Goal: Information Seeking & Learning: Compare options

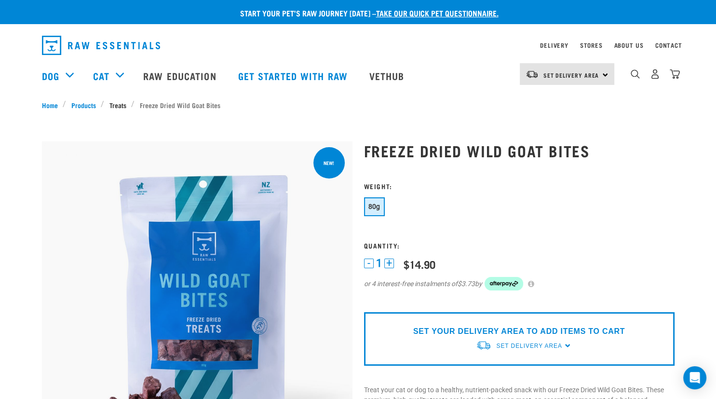
click at [114, 105] on link "Treats" at bounding box center [117, 105] width 27 height 10
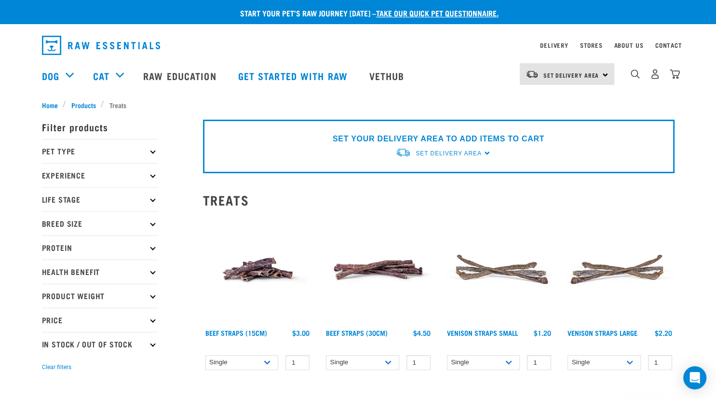
click at [151, 151] on icon at bounding box center [152, 151] width 5 height 5
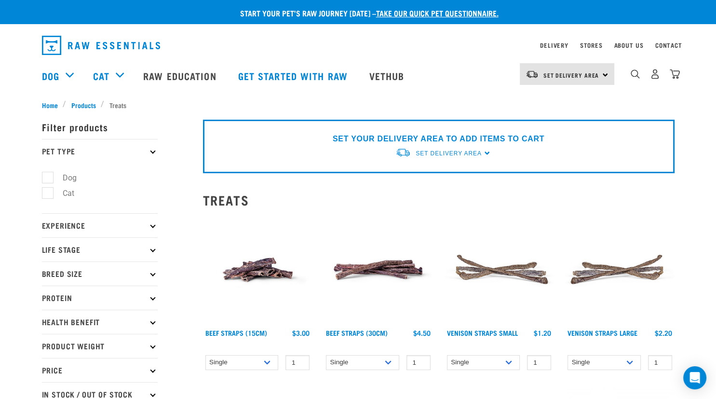
click at [56, 175] on label "Dog" at bounding box center [63, 178] width 33 height 12
click at [48, 175] on input "Dog" at bounding box center [45, 176] width 6 height 6
checkbox input "true"
click at [155, 225] on p "Experience" at bounding box center [100, 225] width 116 height 24
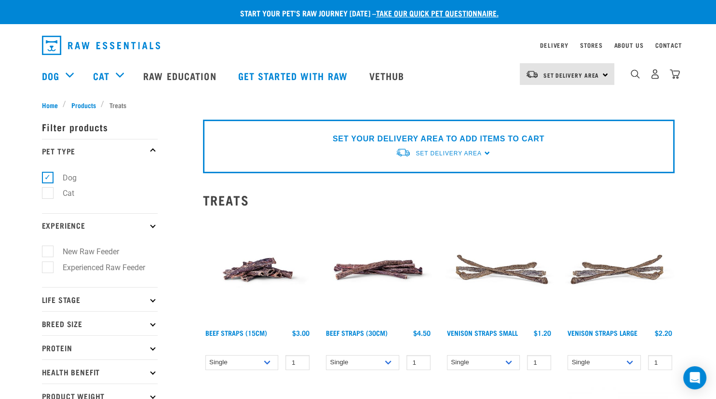
click at [201, 240] on div "Beef Straps (15cm) 1" at bounding box center [257, 295] width 121 height 172
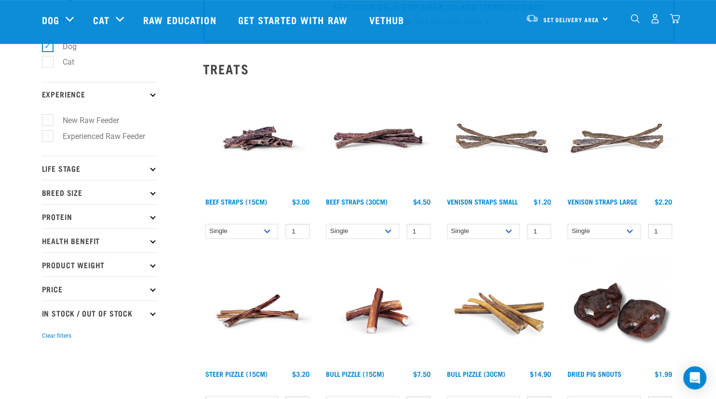
scroll to position [61, 0]
click at [153, 192] on icon at bounding box center [152, 191] width 5 height 5
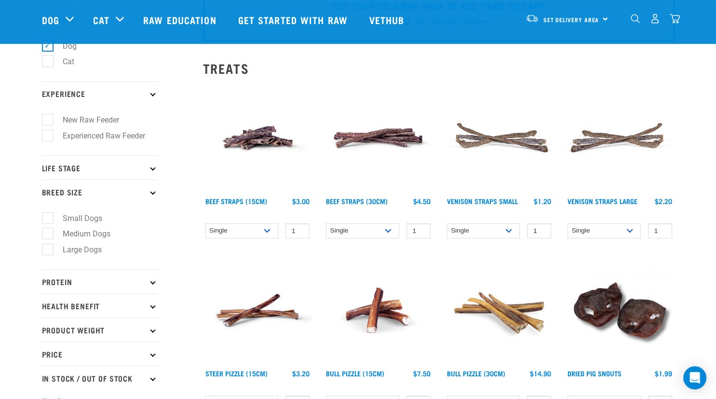
click at [71, 255] on label "Large Dogs" at bounding box center [76, 250] width 58 height 12
click at [48, 251] on input "Large Dogs" at bounding box center [45, 248] width 6 height 6
checkbox input "true"
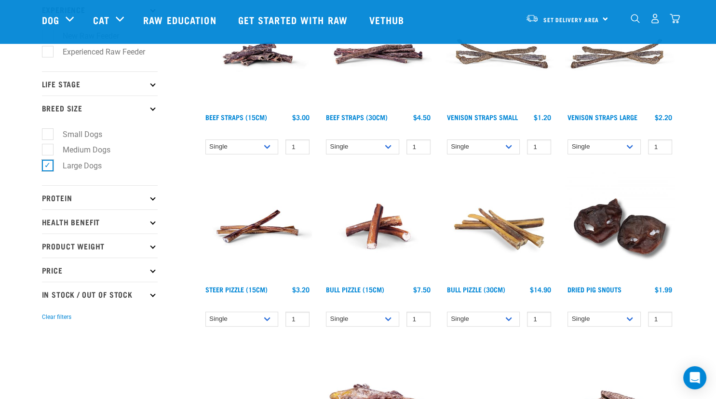
scroll to position [148, 0]
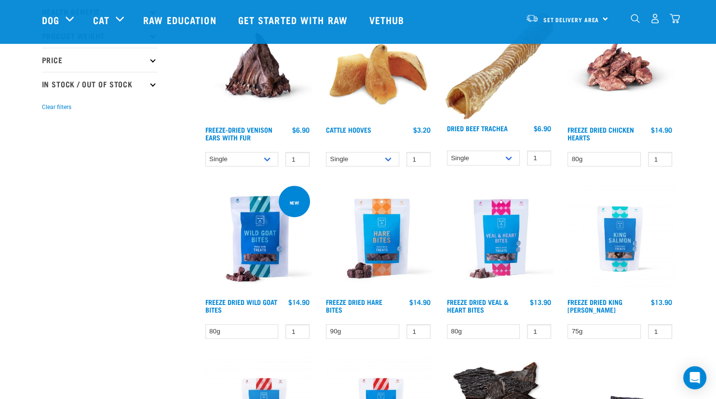
scroll to position [304, 0]
click at [334, 301] on link "Freeze Dried Hare Bites" at bounding box center [354, 306] width 56 height 11
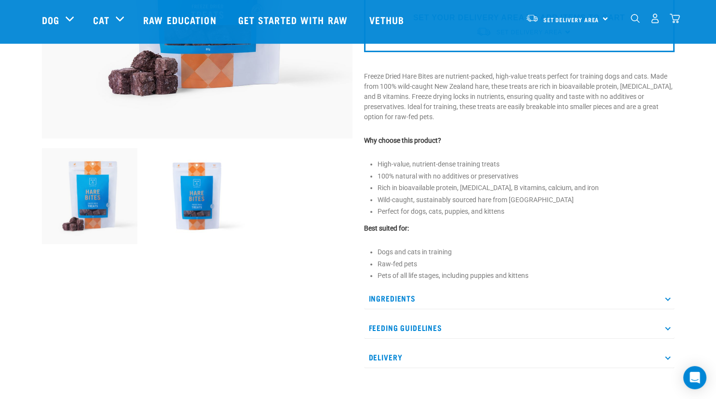
scroll to position [249, 0]
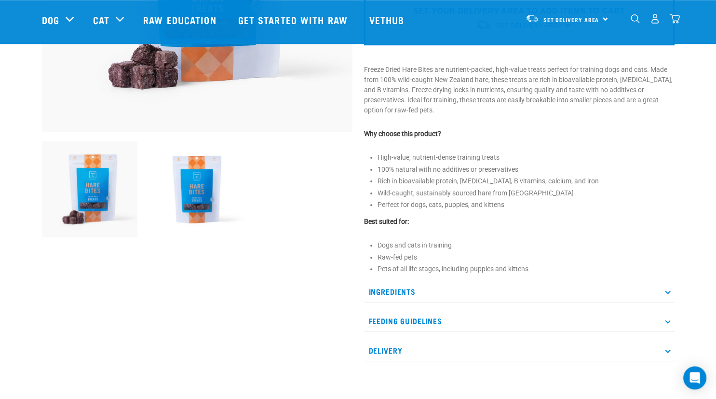
click at [372, 289] on p "Ingredients" at bounding box center [519, 292] width 311 height 22
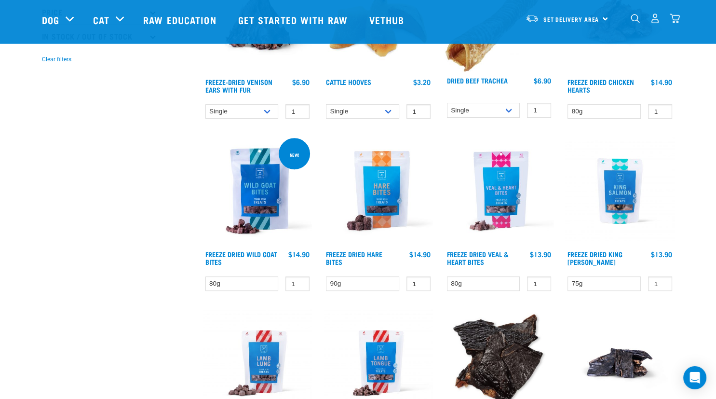
scroll to position [360, 0]
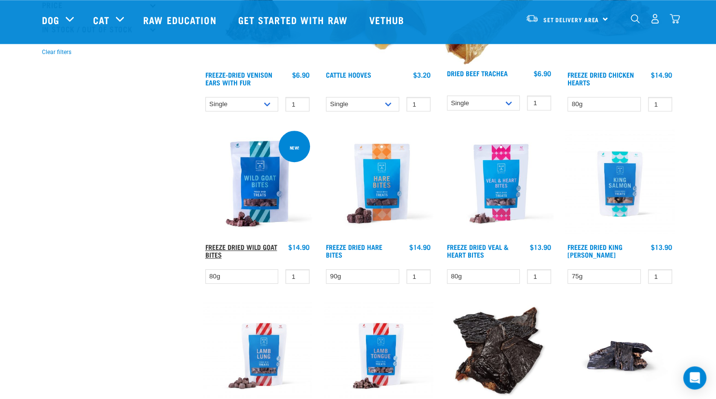
click at [229, 245] on link "Freeze Dried Wild Goat Bites" at bounding box center [242, 250] width 72 height 11
